Goal: Information Seeking & Learning: Learn about a topic

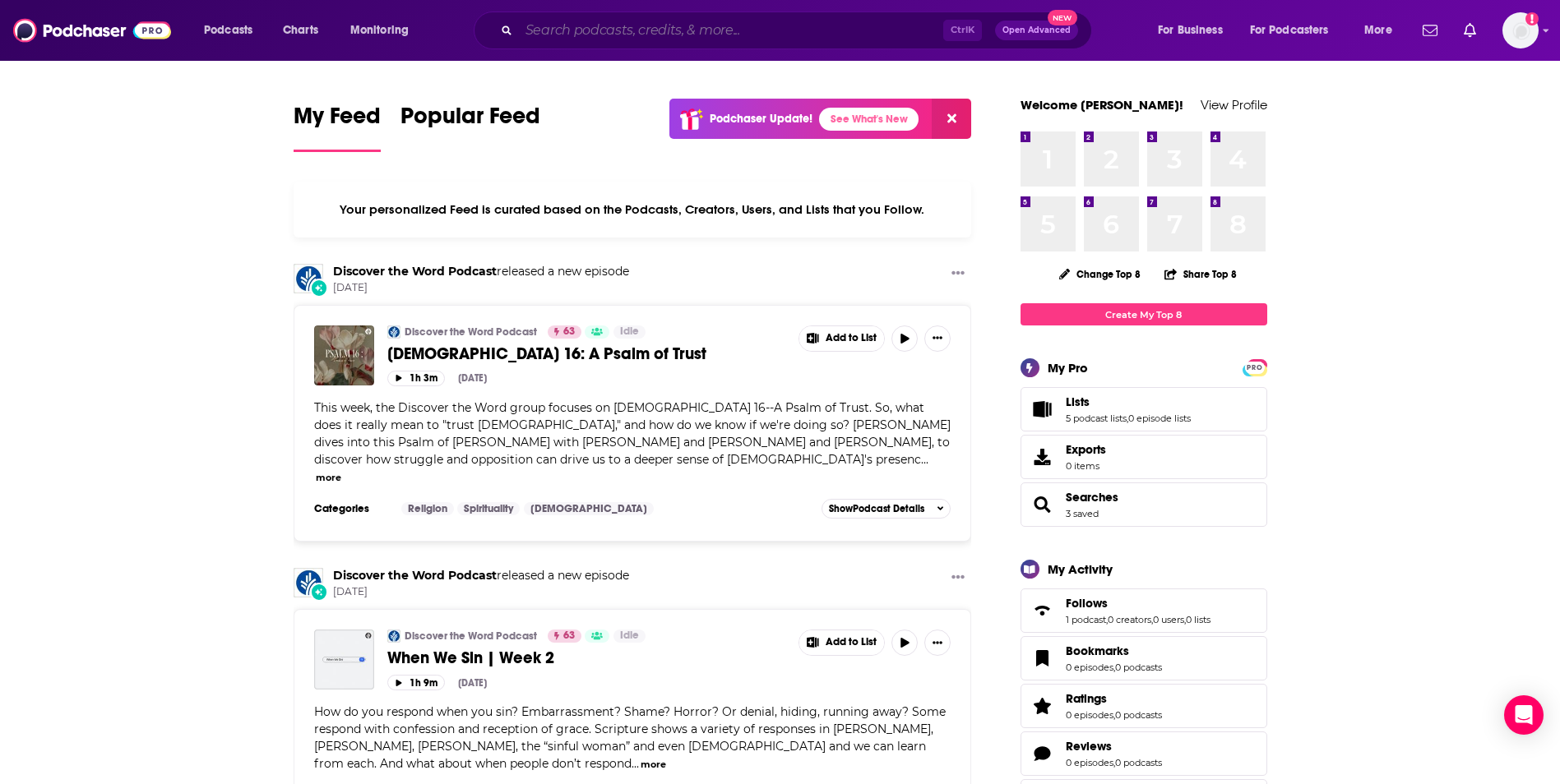
click at [569, 32] on input "Search podcasts, credits, & more..." at bounding box center [731, 30] width 425 height 26
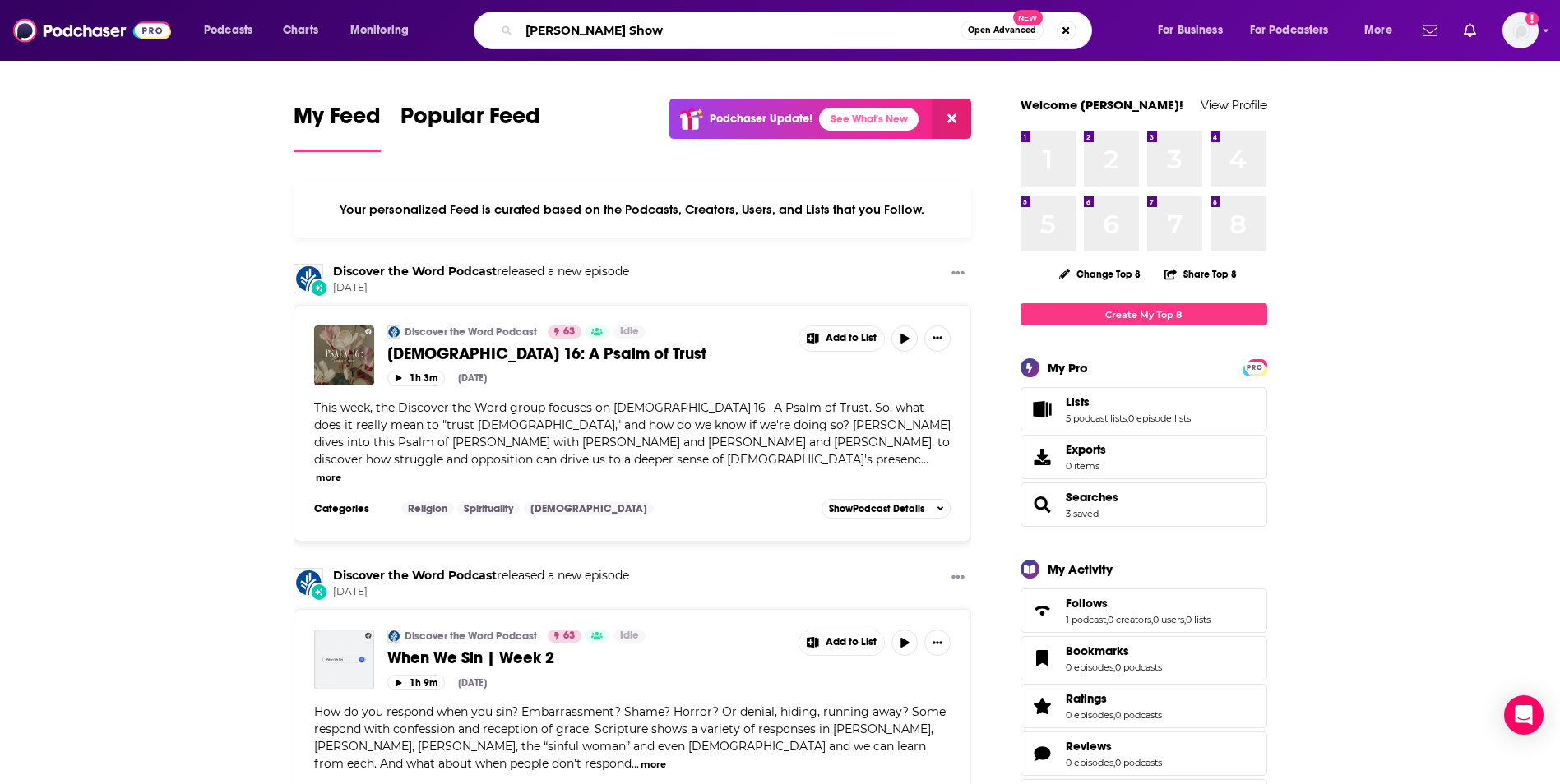
type input "[PERSON_NAME] Show"
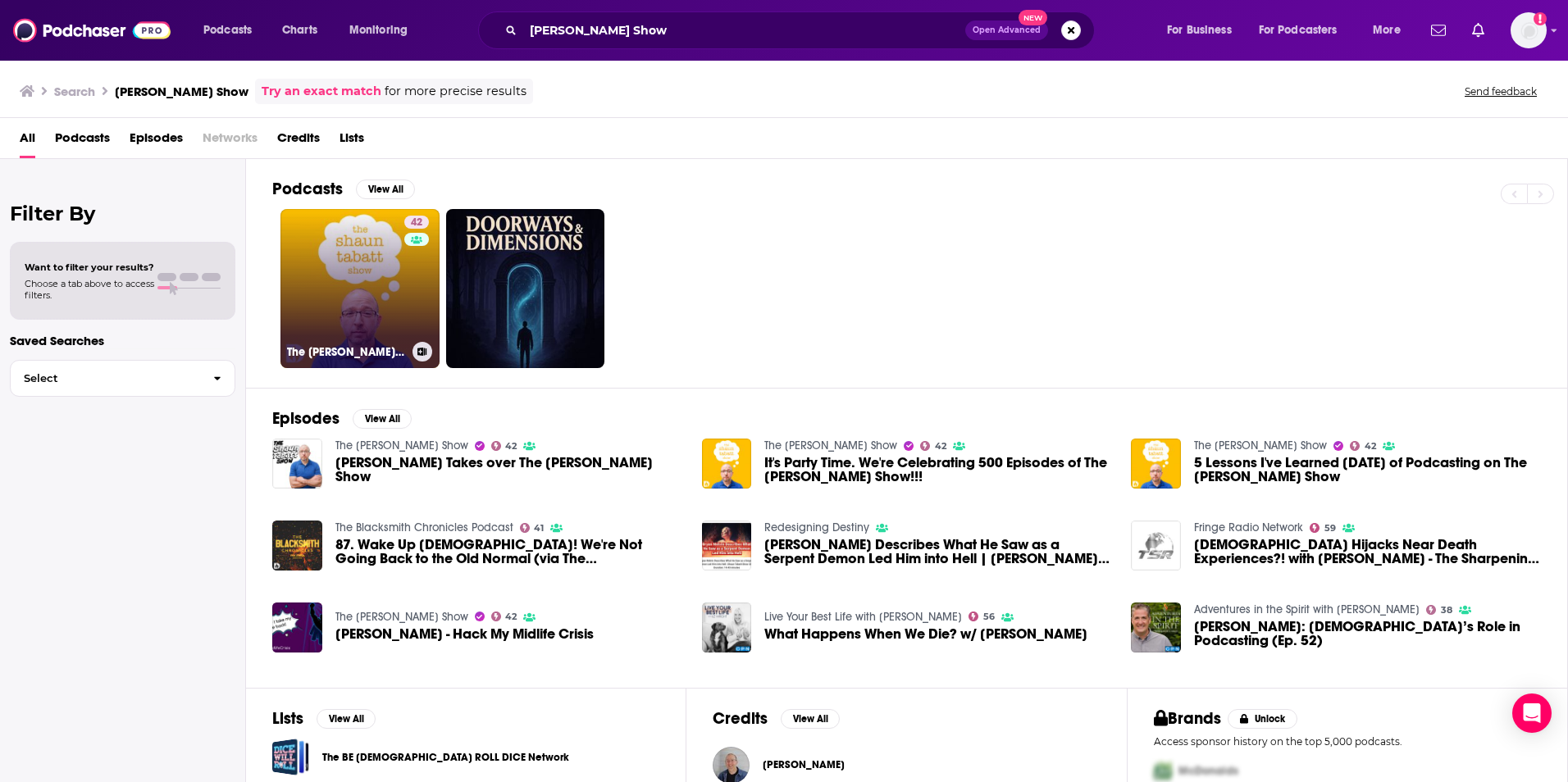
click at [342, 234] on link "42 The [PERSON_NAME] Show" at bounding box center [360, 289] width 159 height 159
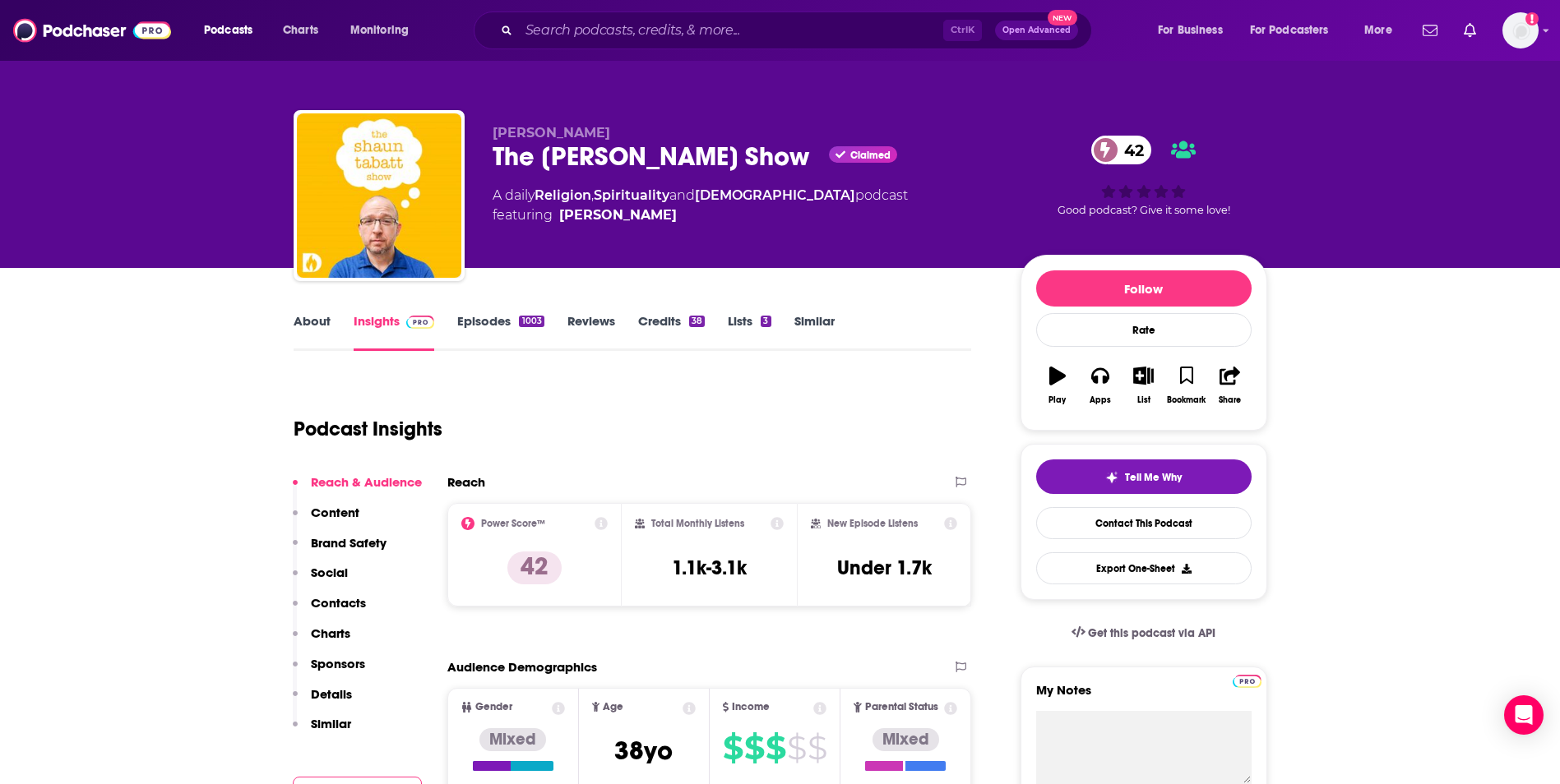
click at [1120, 149] on span "42" at bounding box center [1129, 150] width 44 height 29
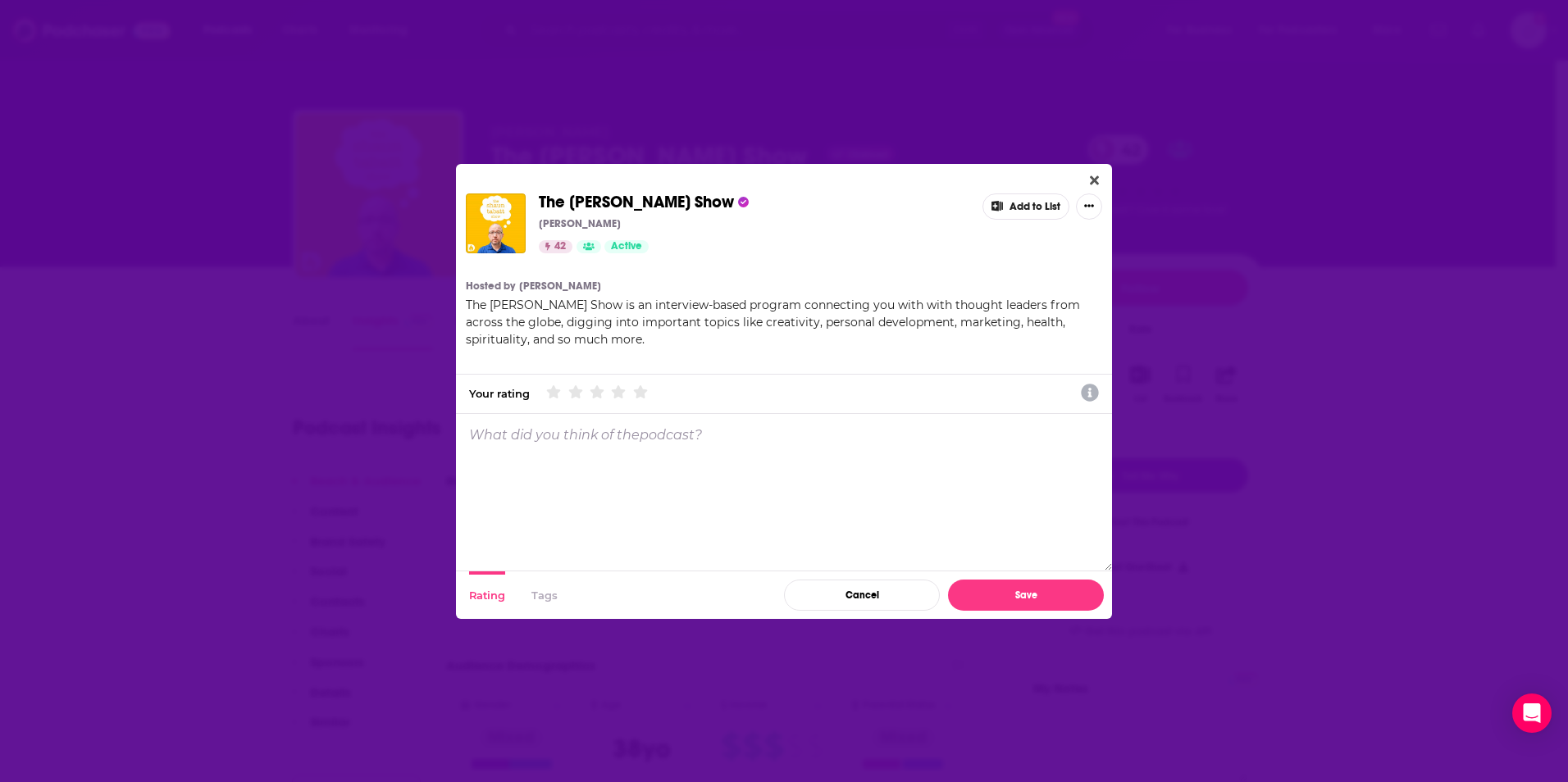
click at [529, 599] on div "Rating Tags" at bounding box center [616, 594] width 320 height 48
click at [550, 595] on button "Tags" at bounding box center [545, 594] width 26 height 48
click at [1093, 177] on icon "Close" at bounding box center [1094, 180] width 9 height 9
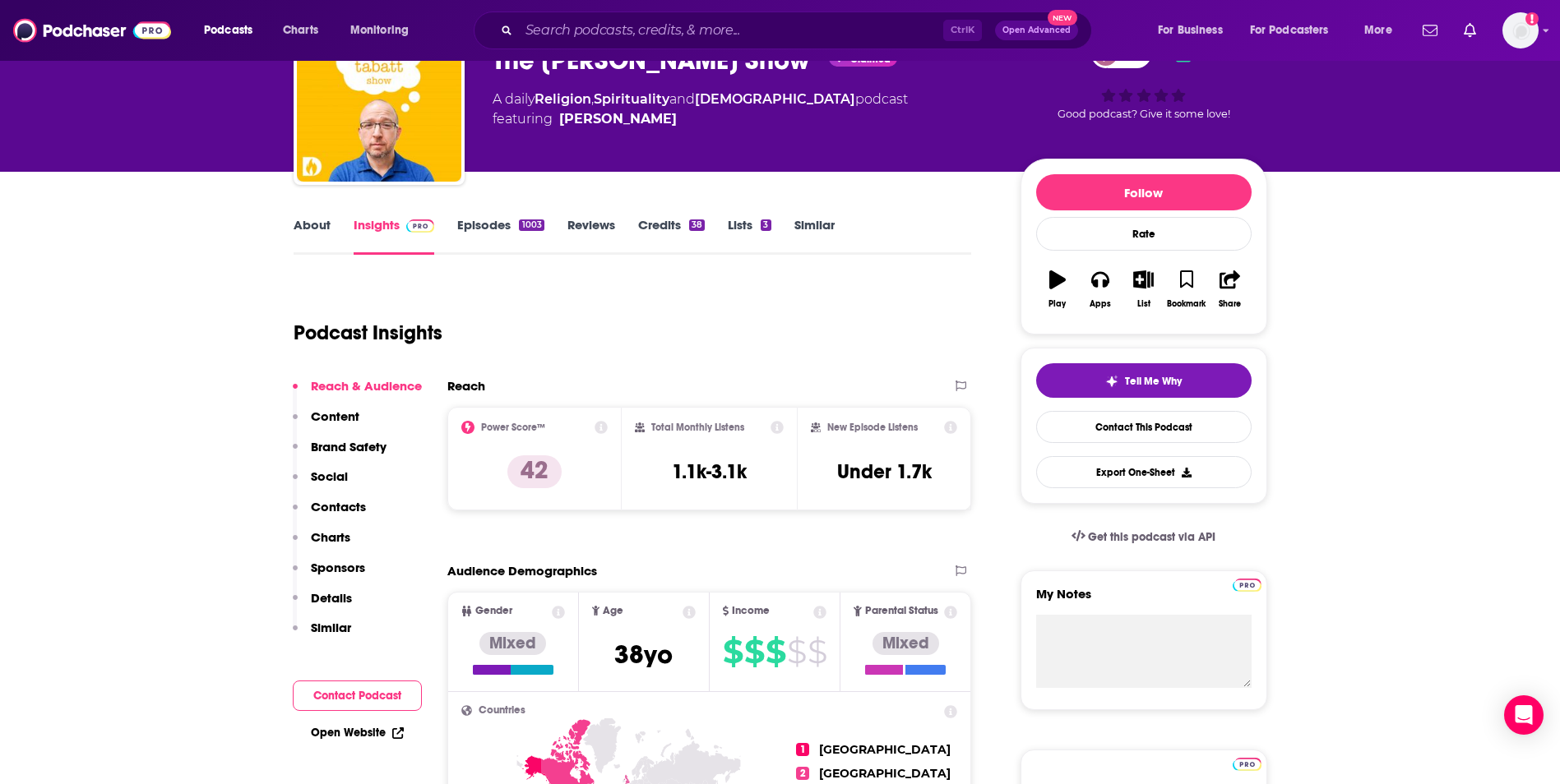
scroll to position [165, 0]
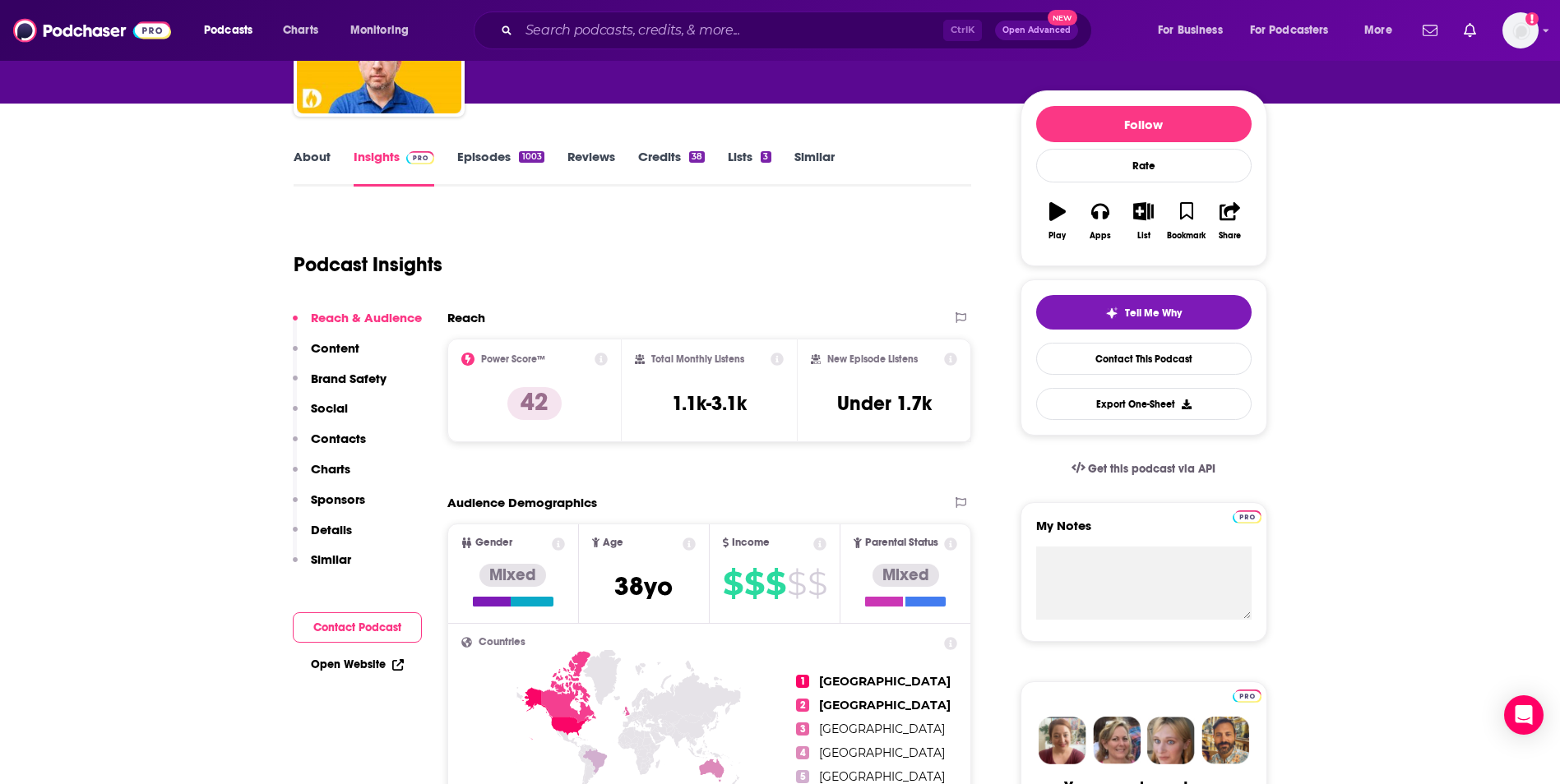
click at [344, 657] on div "Open Website" at bounding box center [357, 664] width 129 height 30
click at [364, 661] on link "Open Website" at bounding box center [357, 664] width 93 height 14
click at [349, 638] on button "Contact Podcast" at bounding box center [357, 627] width 129 height 30
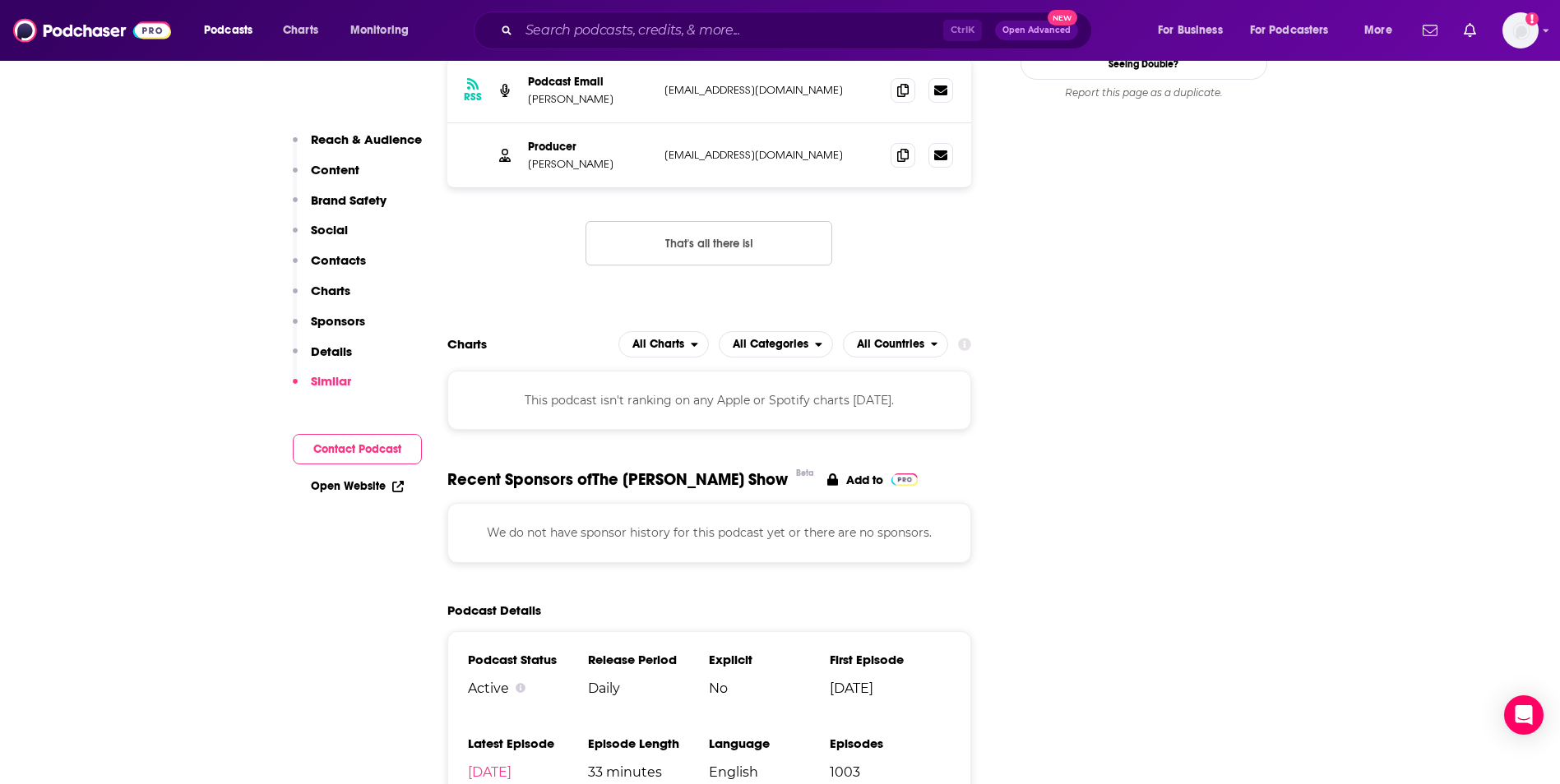
scroll to position [0, 0]
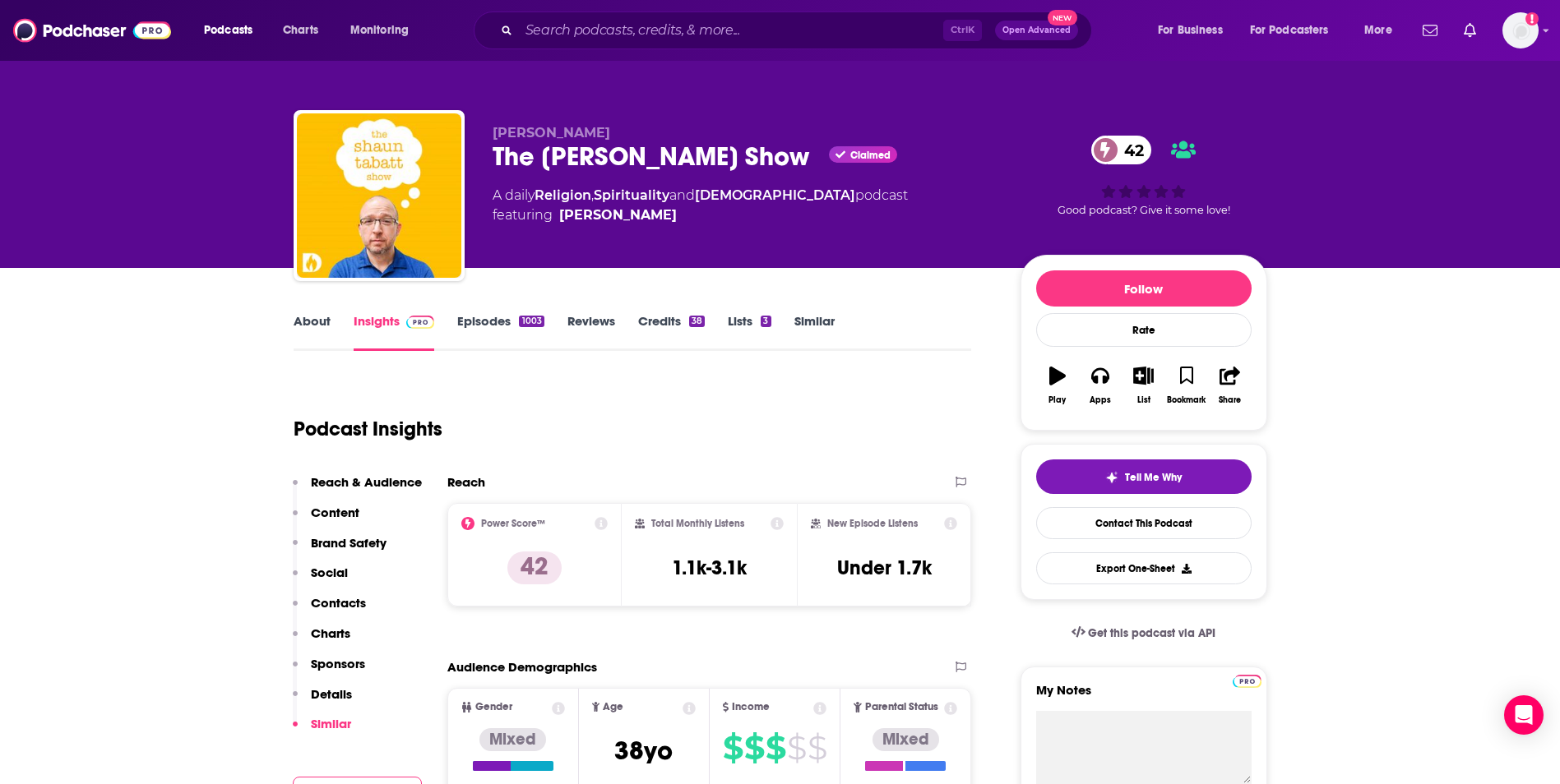
drag, startPoint x: 1041, startPoint y: 639, endPoint x: 1087, endPoint y: -61, distance: 701.5
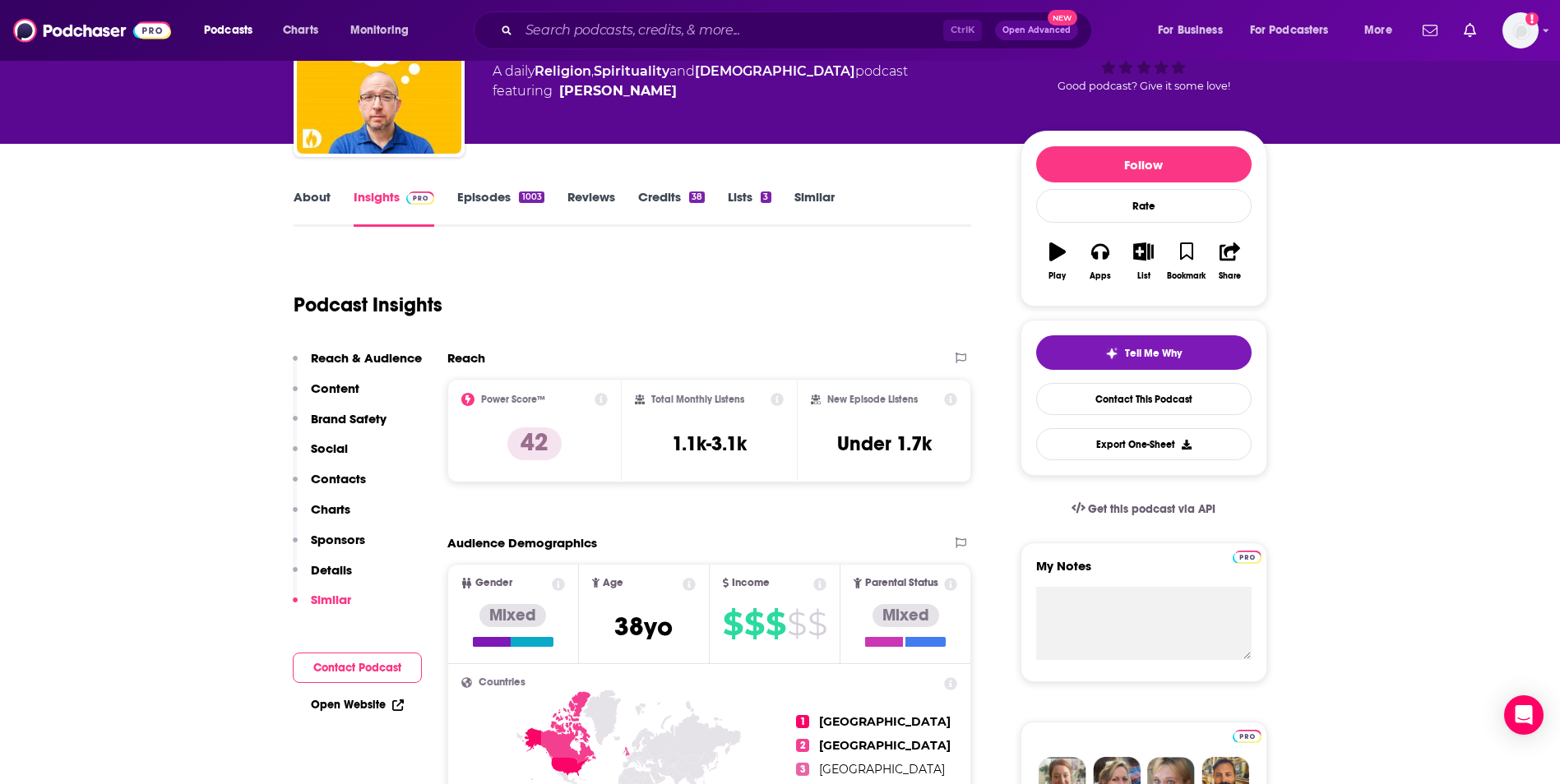
scroll to position [165, 0]
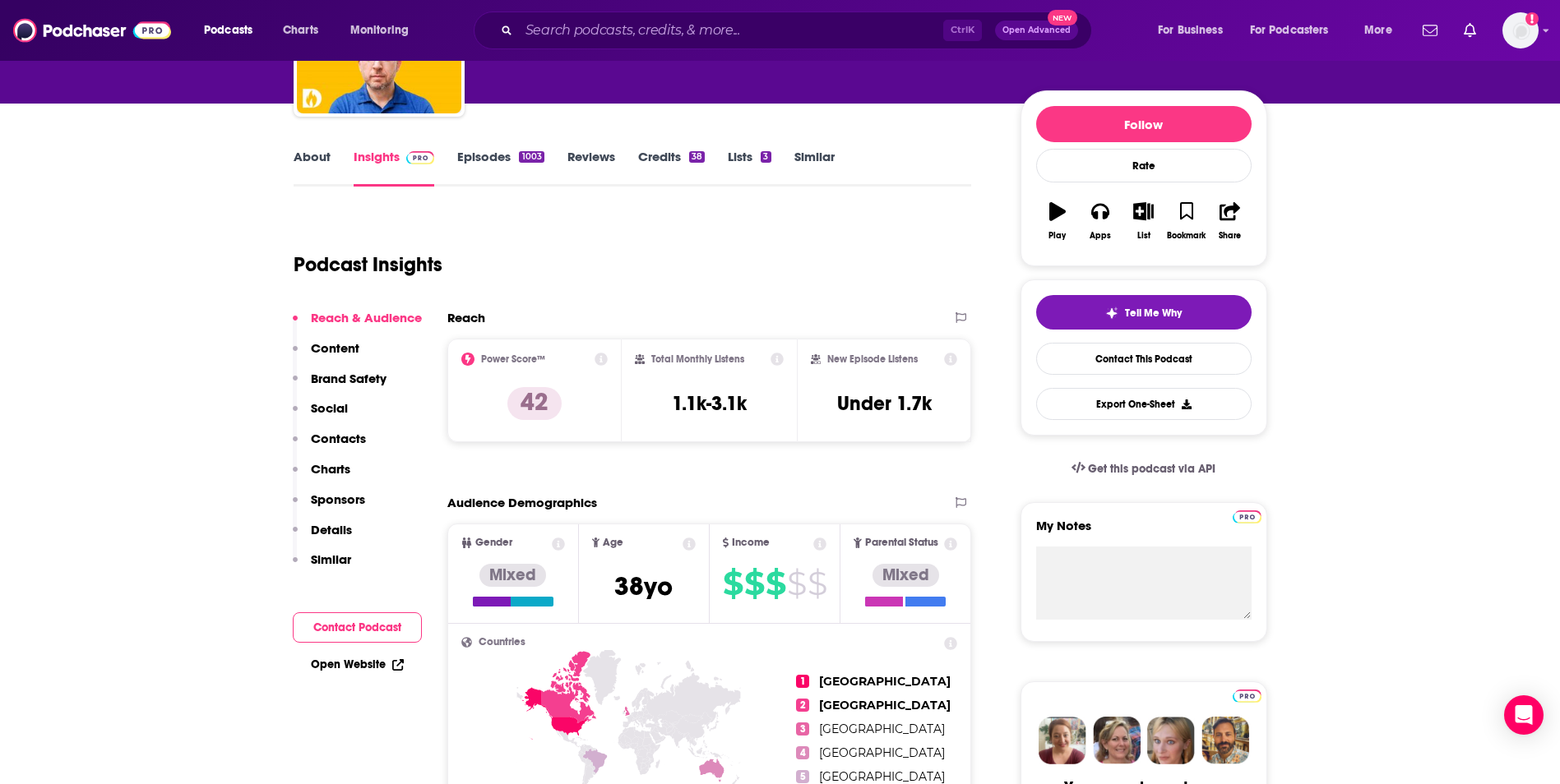
click at [322, 353] on p "Content" at bounding box center [335, 348] width 49 height 16
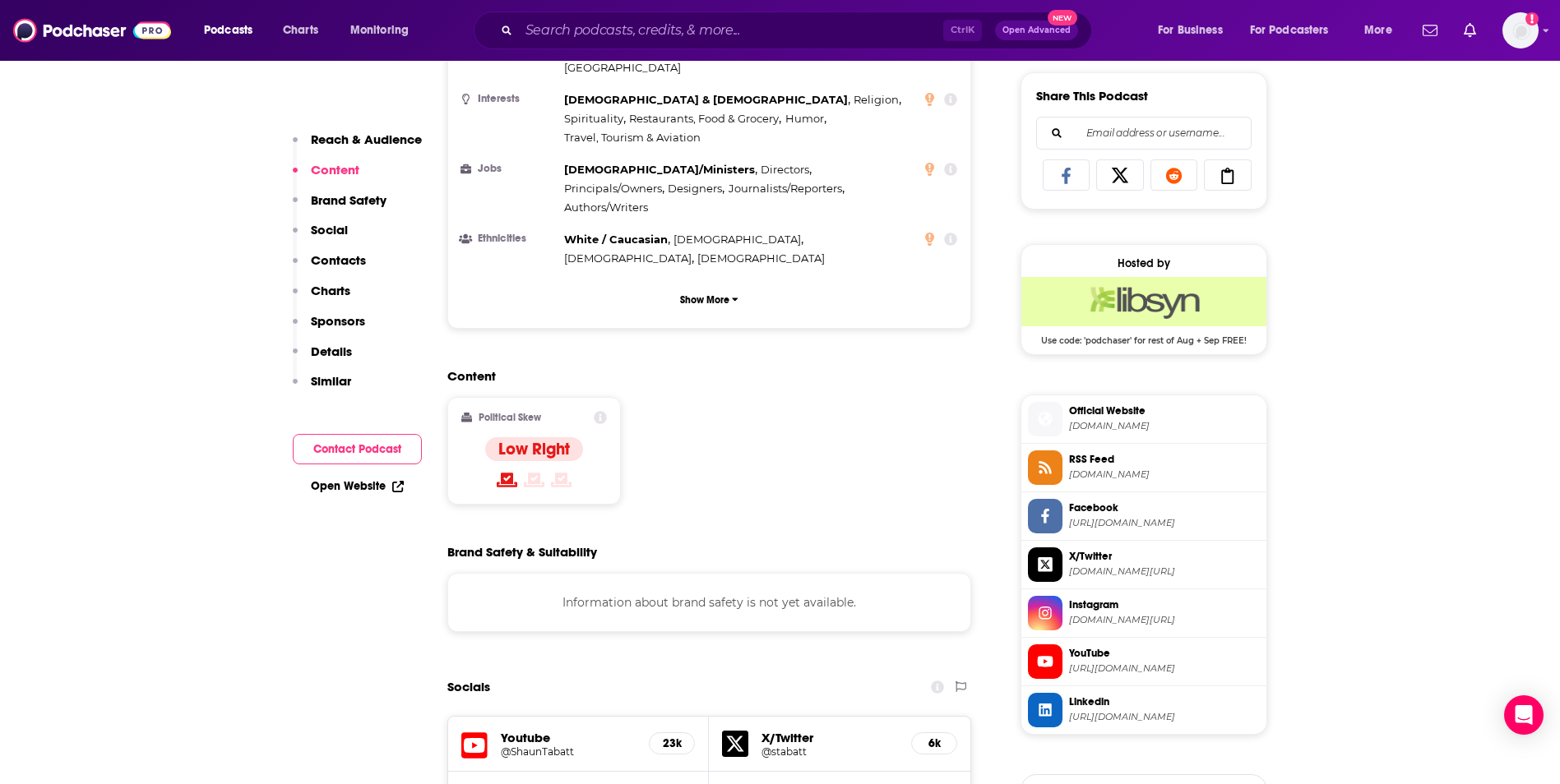
scroll to position [1046, 0]
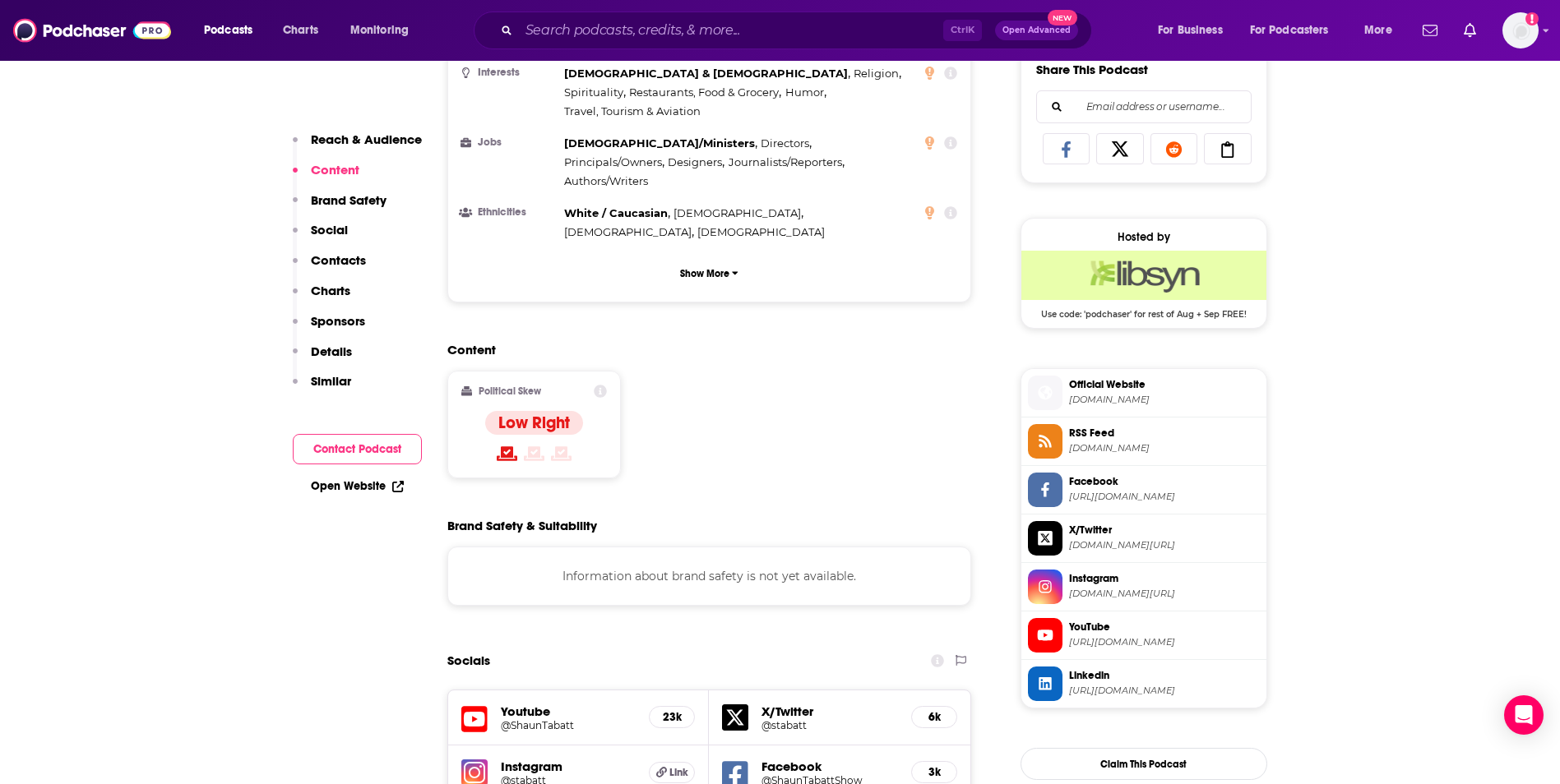
click at [341, 200] on p "Brand Safety" at bounding box center [348, 200] width 75 height 16
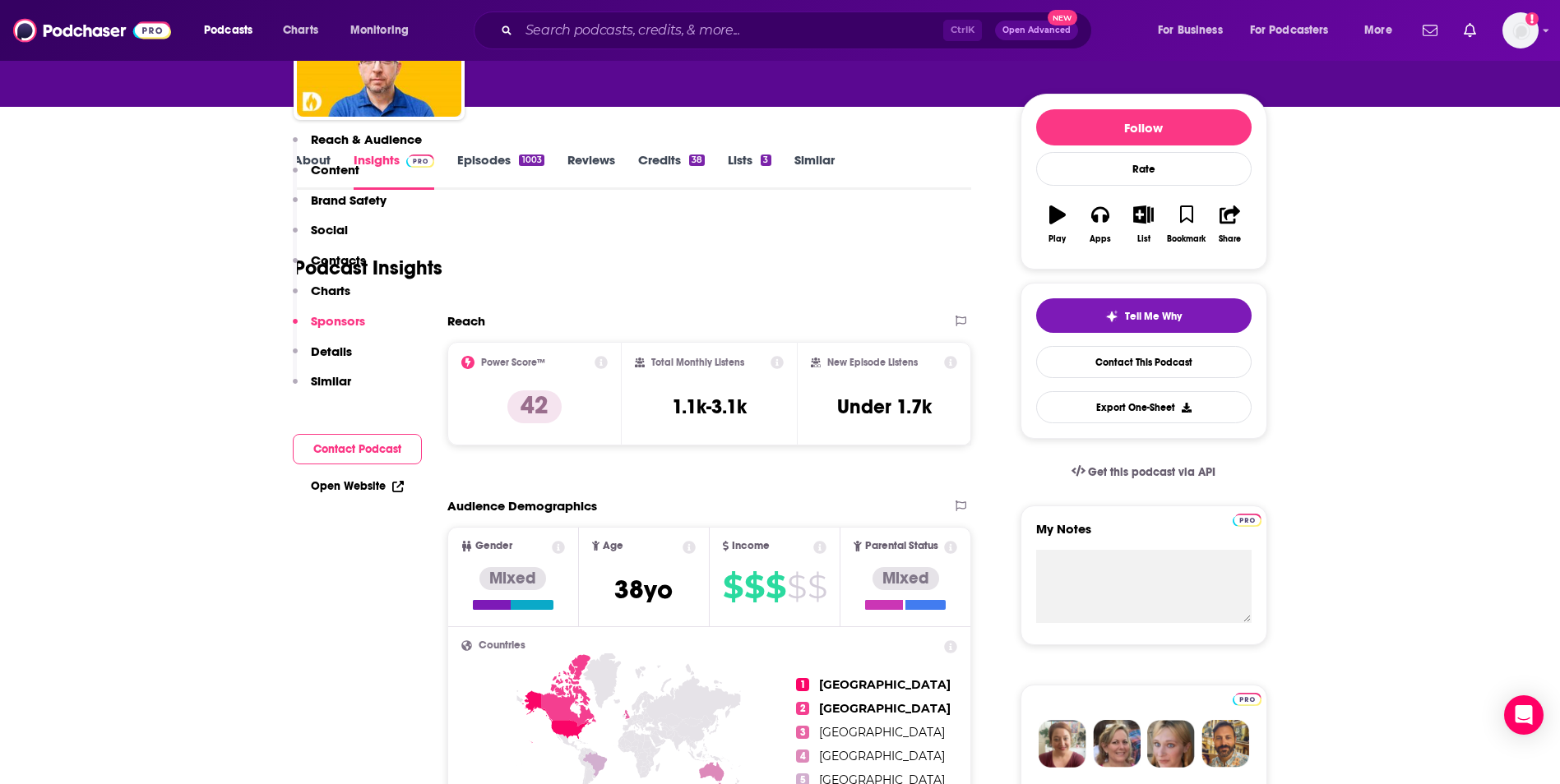
scroll to position [0, 0]
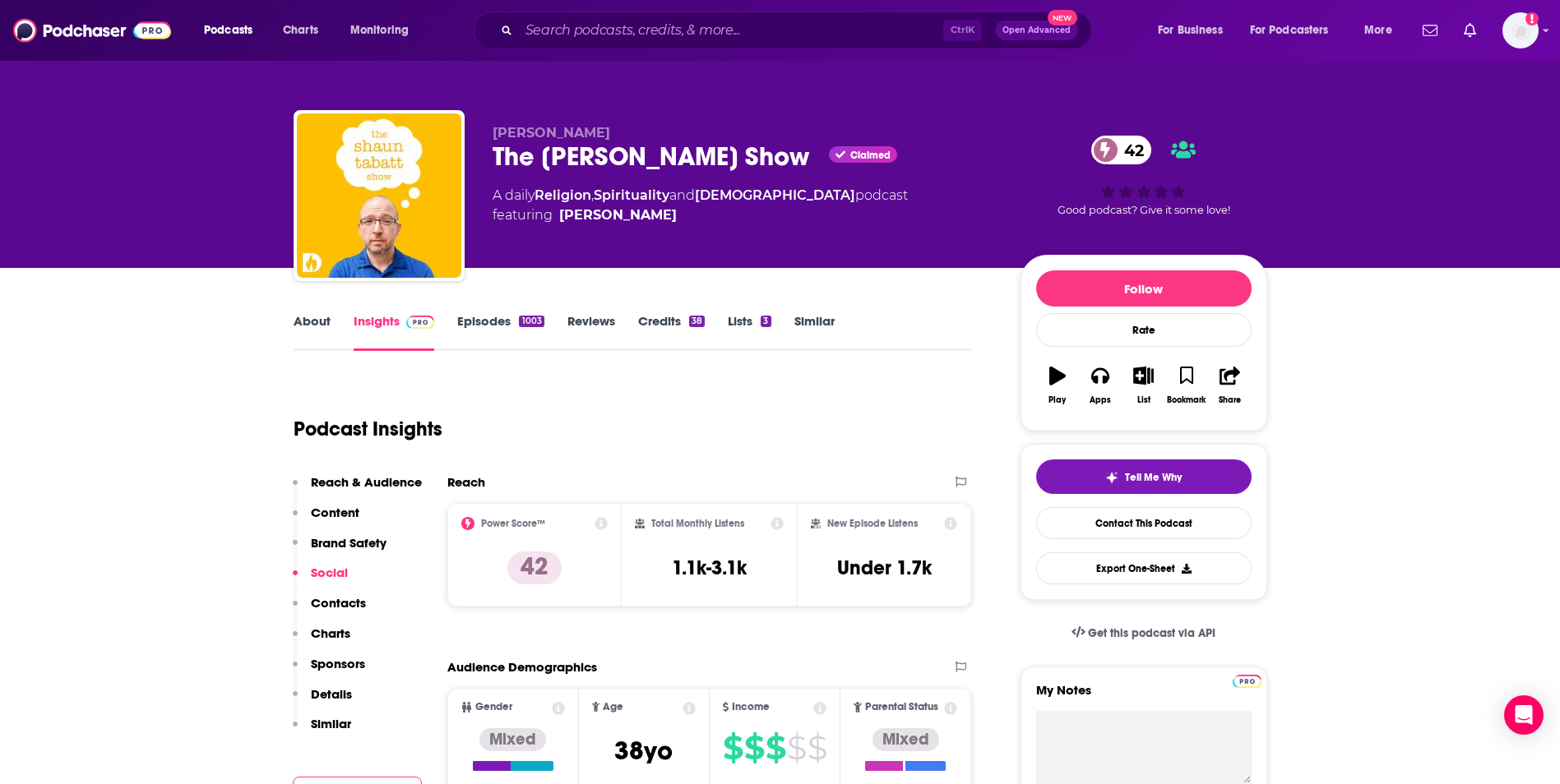
drag, startPoint x: 1053, startPoint y: 612, endPoint x: 1032, endPoint y: 34, distance: 578.4
click at [297, 322] on link "About" at bounding box center [312, 333] width 37 height 38
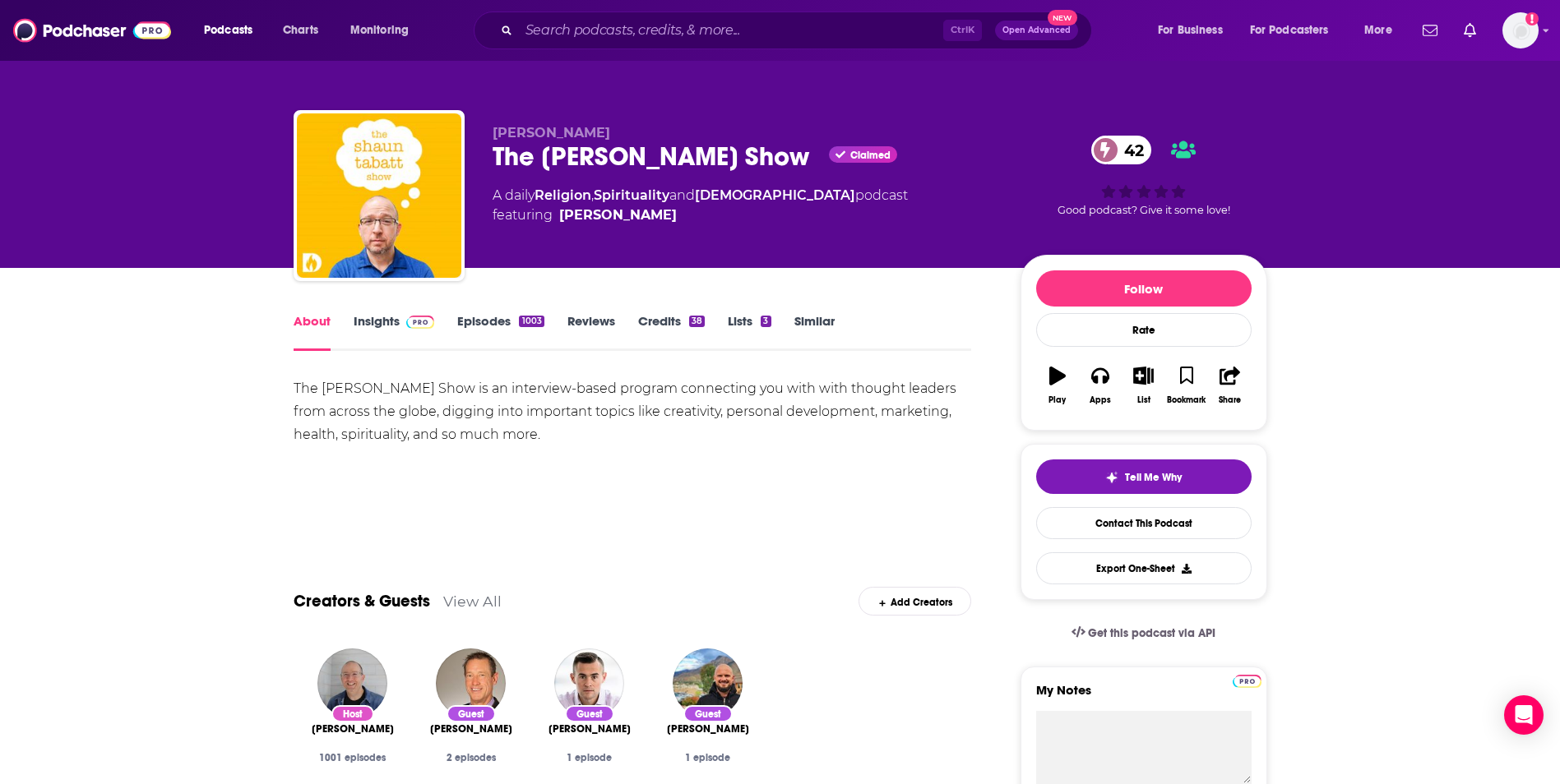
click at [675, 317] on link "Credits 38" at bounding box center [671, 333] width 67 height 38
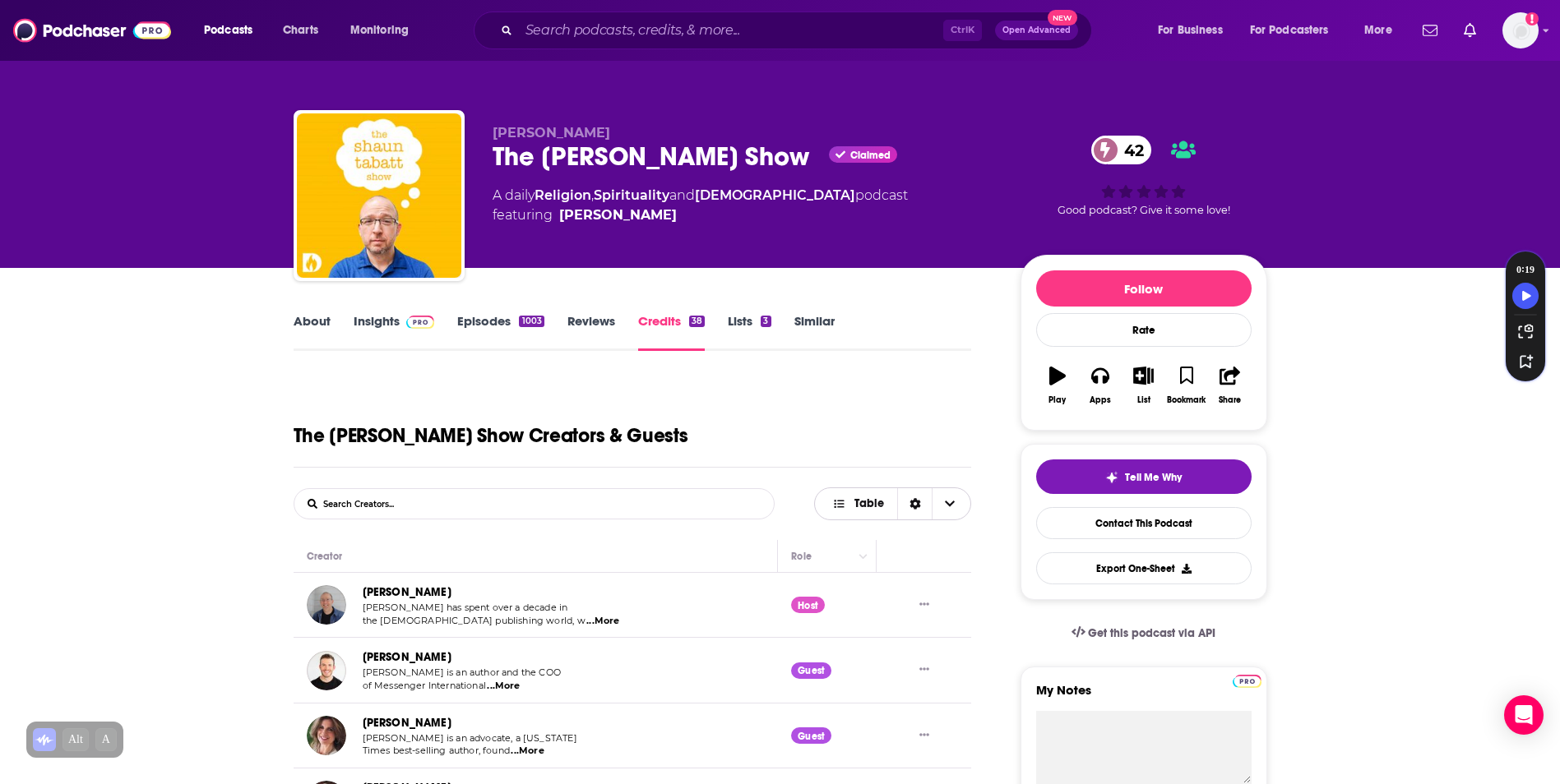
click at [833, 496] on span "Table" at bounding box center [858, 504] width 79 height 28
click at [888, 531] on span "Gallery" at bounding box center [902, 534] width 111 height 9
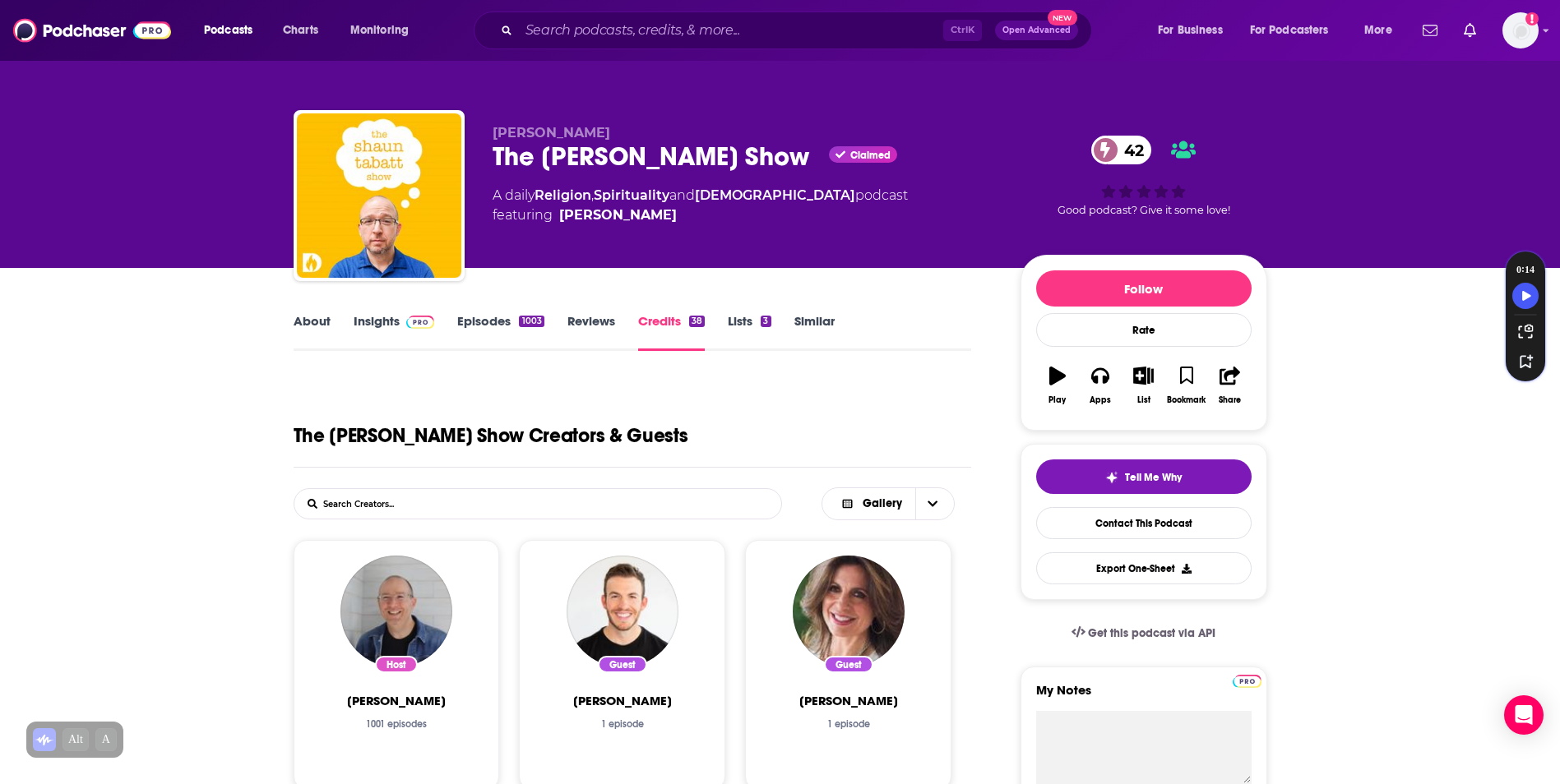
click at [365, 319] on link "Insights" at bounding box center [394, 333] width 81 height 38
